Goal: Information Seeking & Learning: Learn about a topic

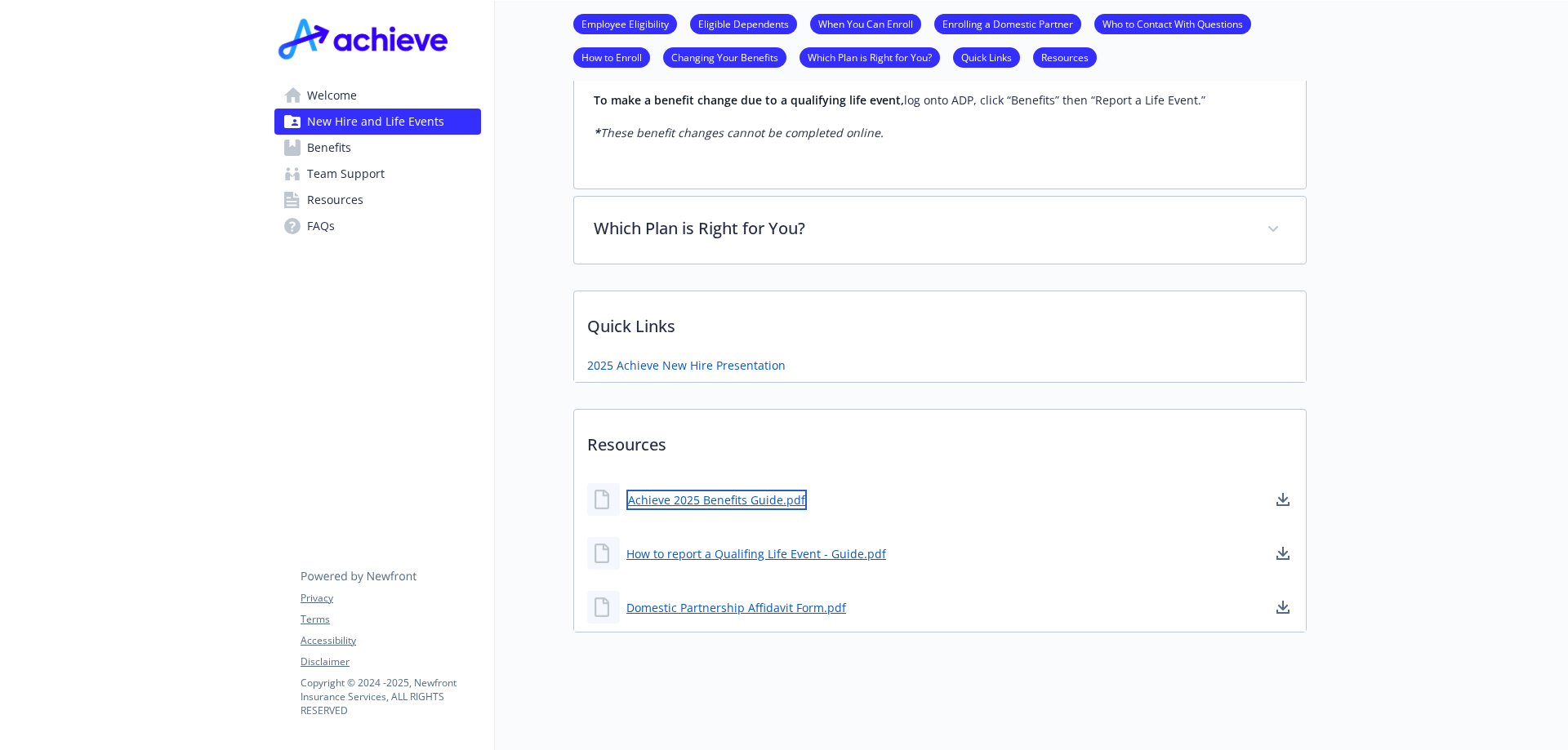
scroll to position [1563, 0]
click at [716, 489] on link "Achieve 2025 Benefits Guide.pdf" at bounding box center [716, 499] width 180 height 21
click at [329, 153] on span "Benefits" at bounding box center [329, 147] width 44 height 26
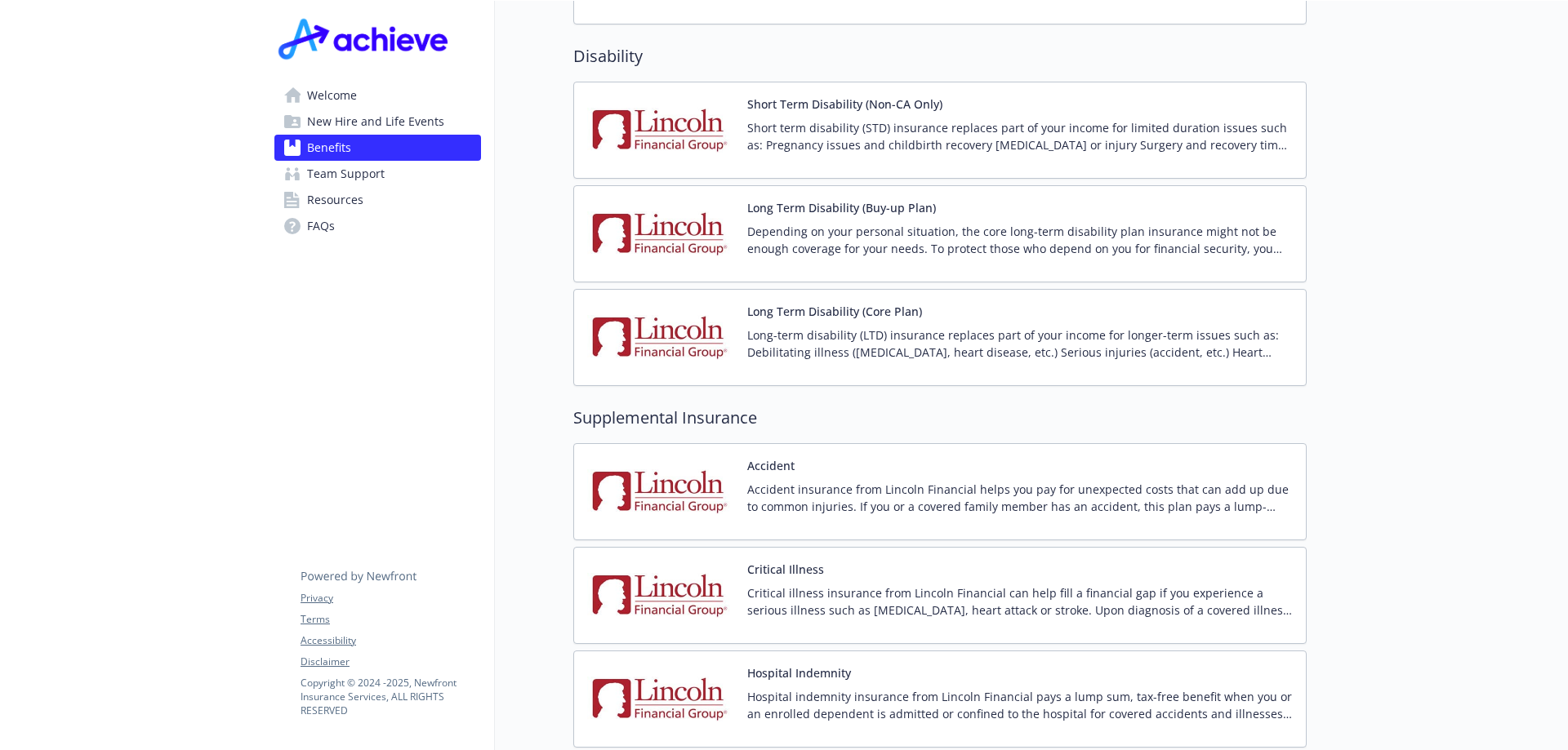
scroll to position [3120, 0]
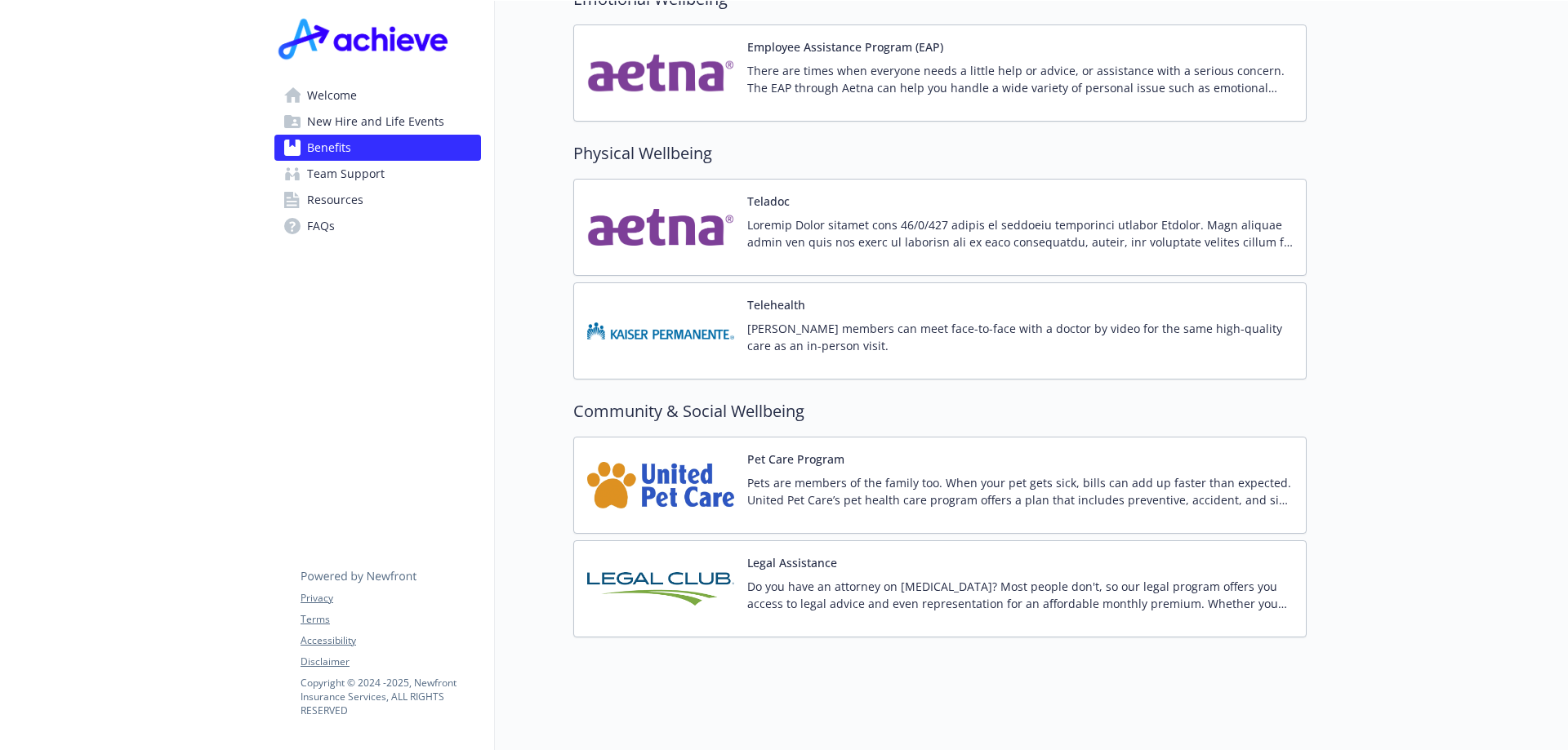
click at [786, 486] on p "Pets are members of the family too. When your pet gets sick, bills can add up f…" at bounding box center [1019, 491] width 545 height 34
